Goal: Download file/media

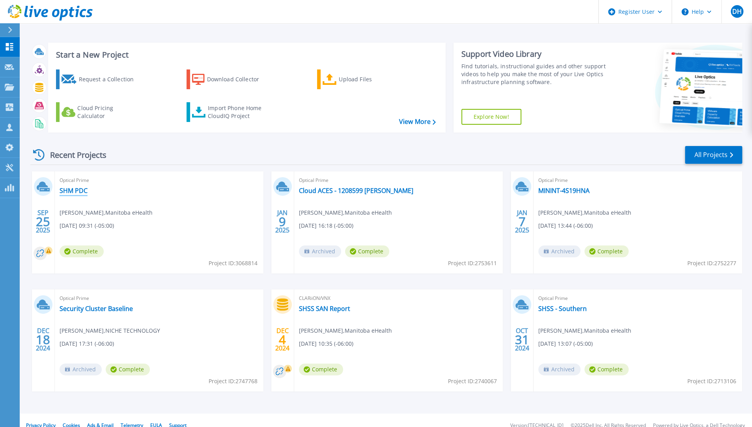
click at [63, 189] on link "SHM PDC" at bounding box center [74, 191] width 28 height 8
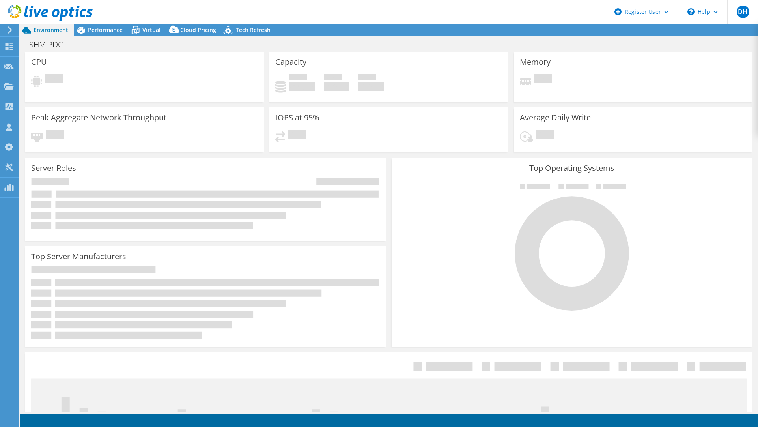
select select "USD"
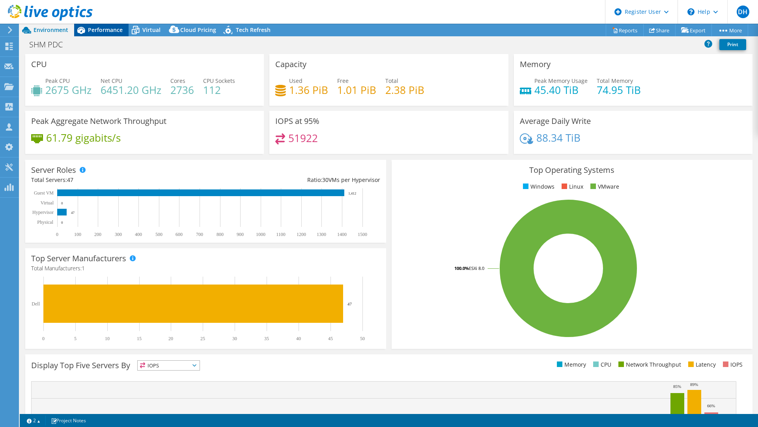
click at [114, 29] on span "Performance" at bounding box center [105, 29] width 35 height 7
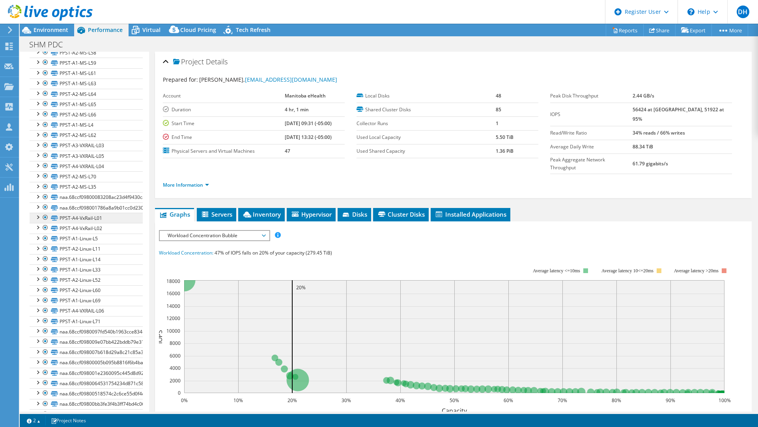
scroll to position [666, 0]
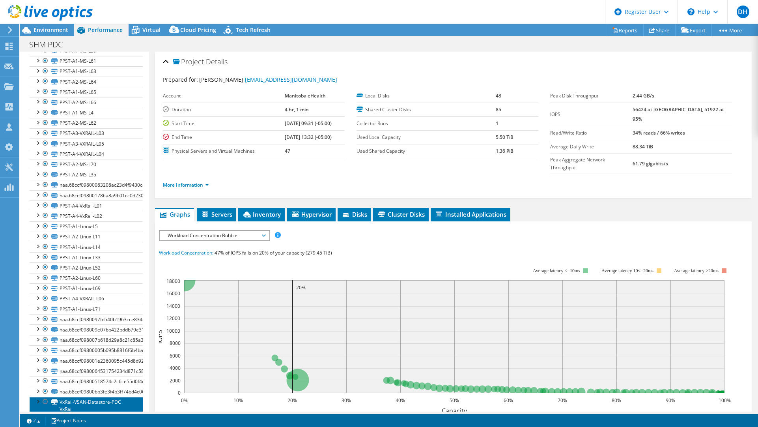
click at [69, 397] on link "VxRail-VSAN-Datastore-PDC VxRail" at bounding box center [86, 405] width 113 height 17
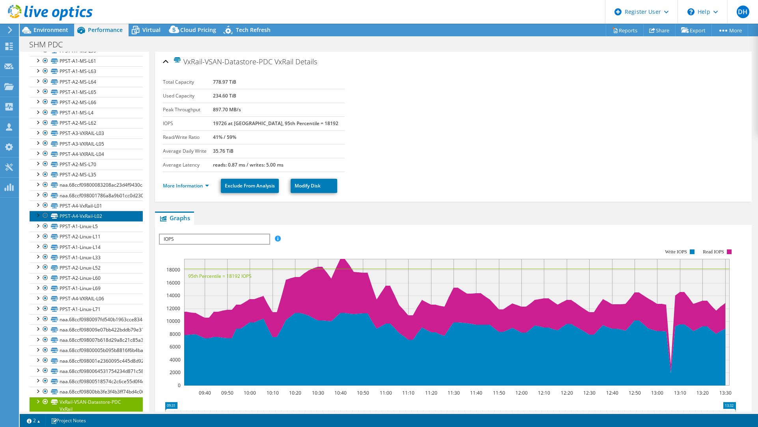
click at [67, 211] on link "PPST-A4-VxRail-L02" at bounding box center [86, 216] width 113 height 10
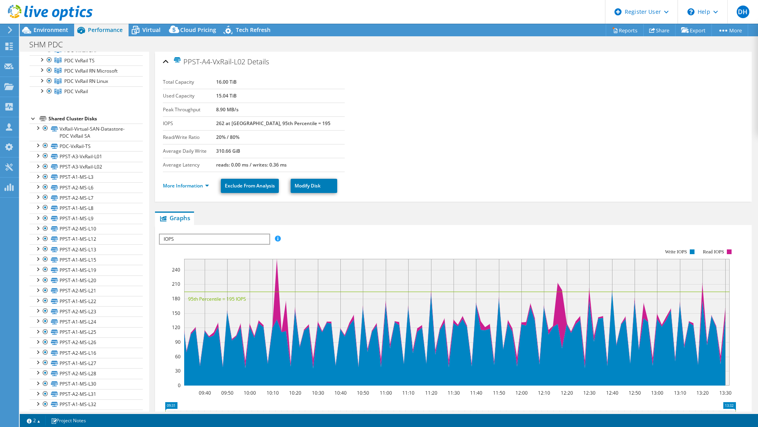
scroll to position [35, 0]
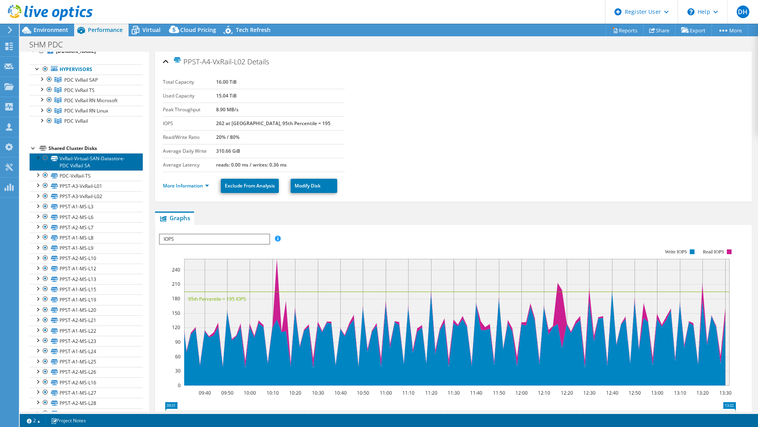
click at [77, 161] on link "VxRail-Virtual-SAN-Datastore-PDC VxRail SA" at bounding box center [86, 161] width 113 height 17
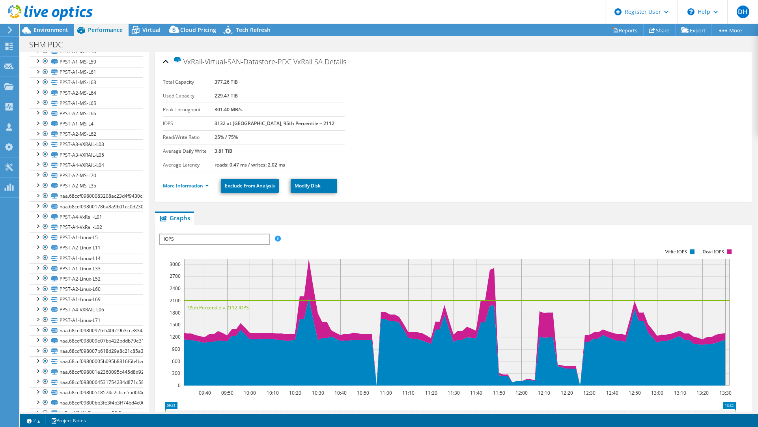
scroll to position [666, 0]
click at [101, 232] on link "PPST-A2-Linux-L11" at bounding box center [86, 237] width 113 height 10
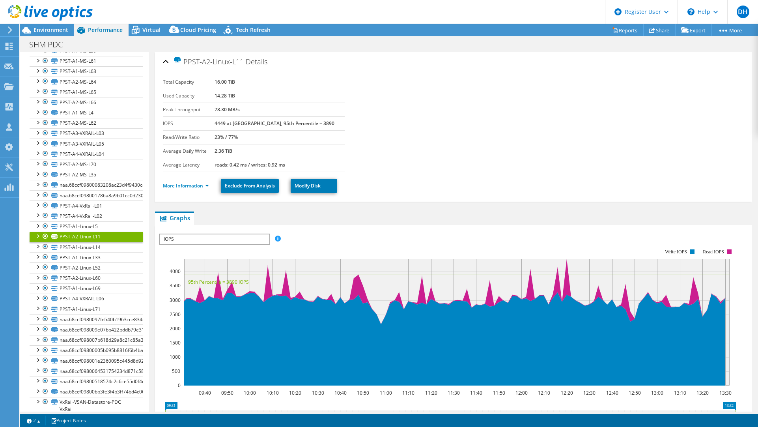
click at [192, 186] on link "More Information" at bounding box center [186, 185] width 46 height 7
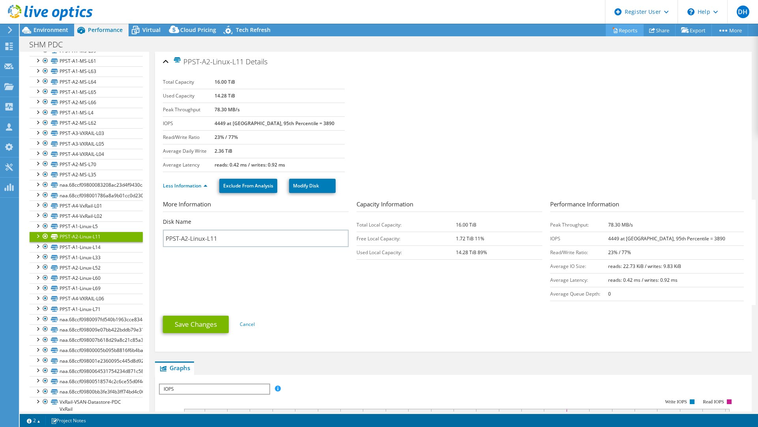
click at [627, 29] on link "Reports" at bounding box center [625, 30] width 38 height 12
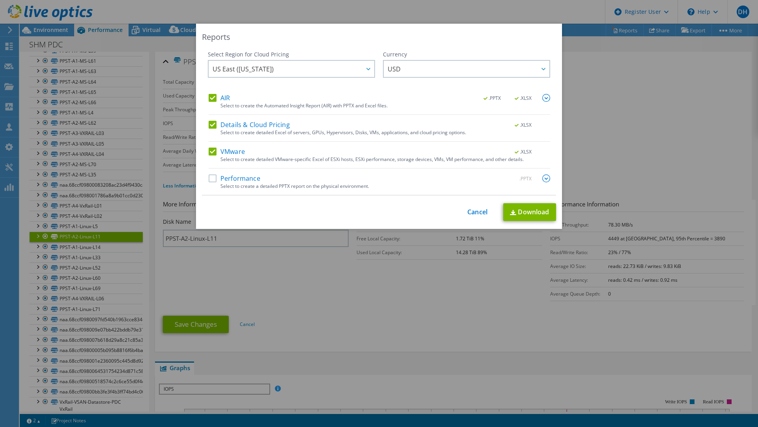
click at [212, 176] on label "Performance" at bounding box center [235, 178] width 52 height 8
click at [0, 0] on input "Performance" at bounding box center [0, 0] width 0 height 0
click at [520, 208] on link "Download" at bounding box center [529, 212] width 53 height 18
click at [631, 114] on div "Reports Select Region for Cloud Pricing Asia Pacific ([GEOGRAPHIC_DATA]) [GEOGR…" at bounding box center [379, 214] width 758 height 380
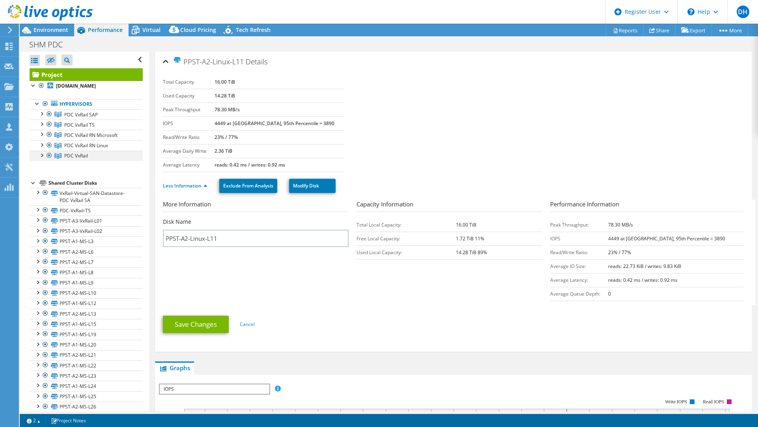
click at [41, 154] on div at bounding box center [41, 155] width 8 height 8
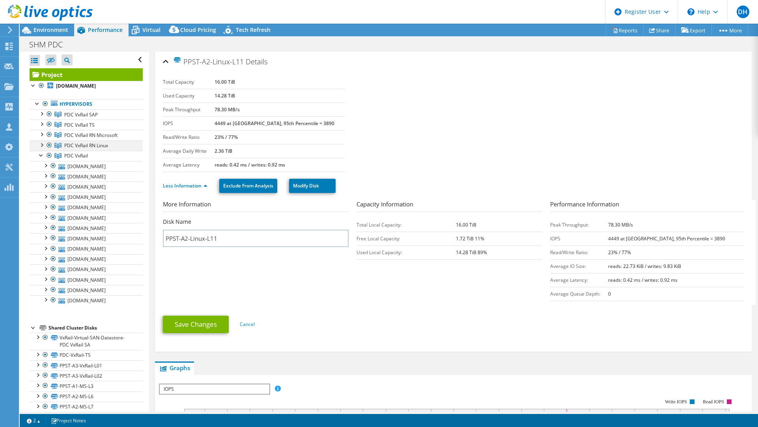
click at [43, 145] on div at bounding box center [41, 144] width 8 height 8
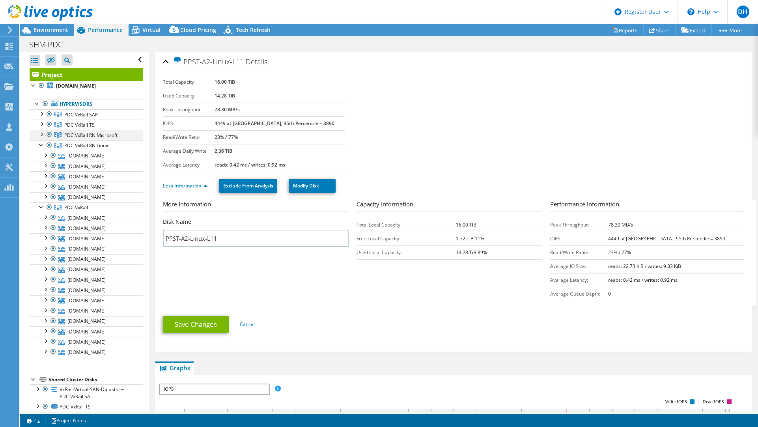
click at [44, 133] on div at bounding box center [41, 134] width 8 height 8
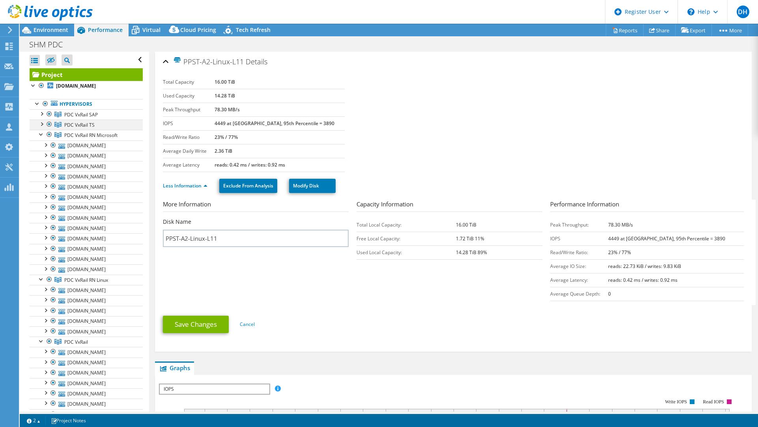
click at [41, 123] on div at bounding box center [41, 124] width 8 height 8
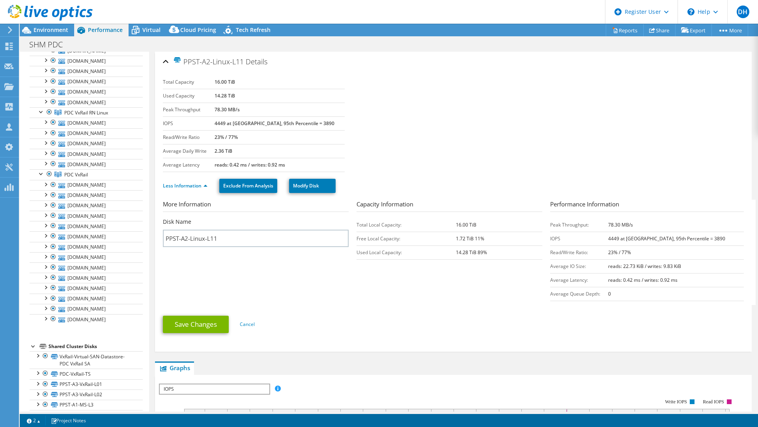
scroll to position [237, 0]
click at [39, 361] on div at bounding box center [38, 365] width 8 height 8
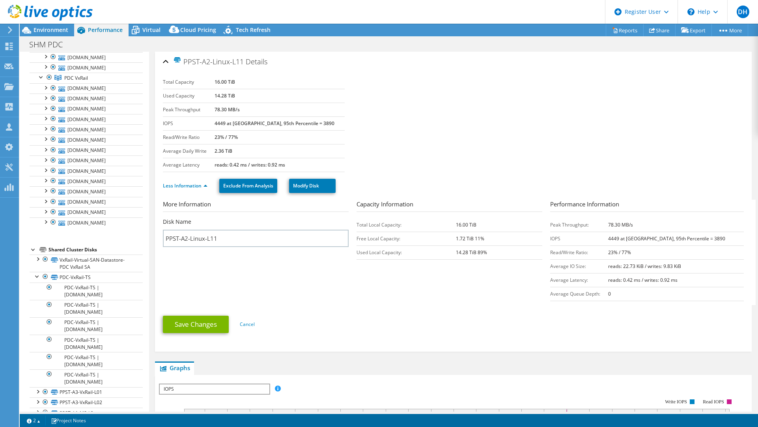
scroll to position [355, 0]
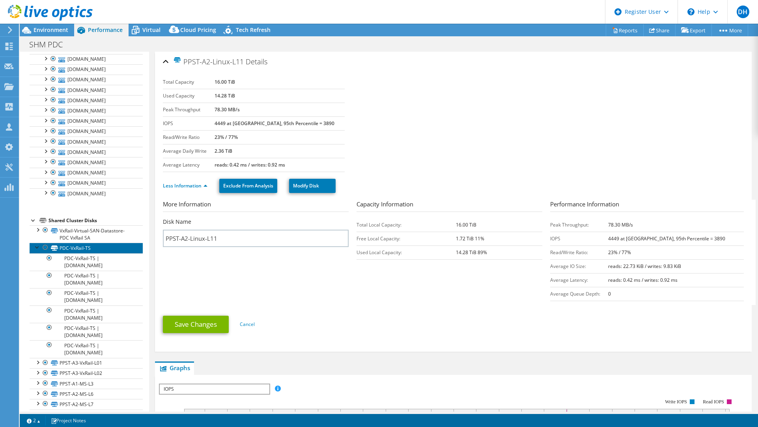
click at [75, 244] on link "PDC-VxRail-TS" at bounding box center [86, 248] width 113 height 10
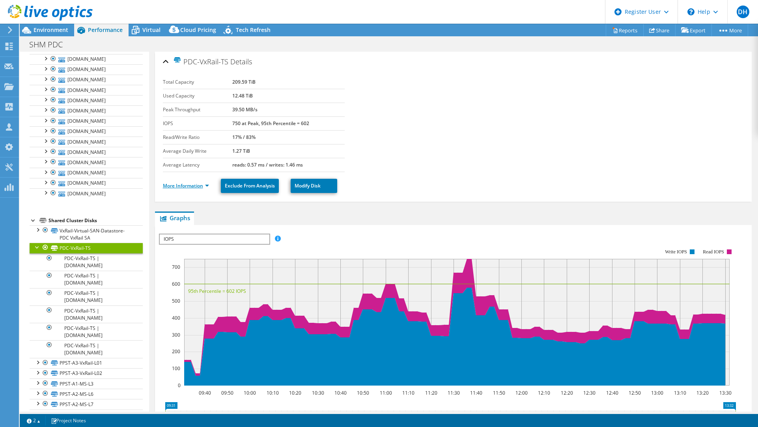
click at [193, 182] on link "More Information" at bounding box center [186, 185] width 46 height 7
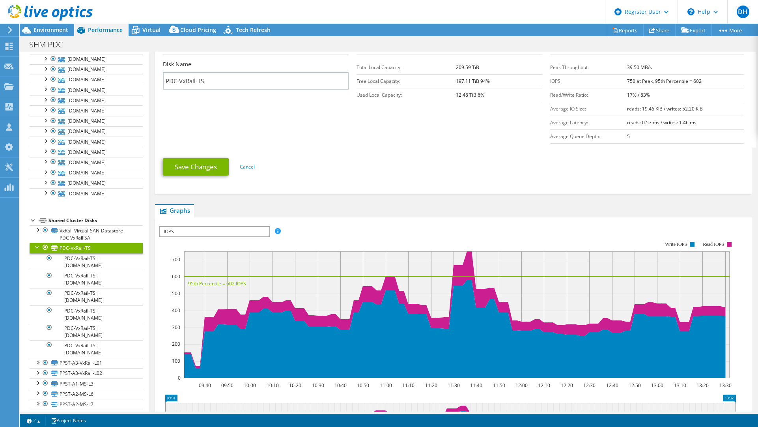
scroll to position [158, 0]
